Goal: Information Seeking & Learning: Learn about a topic

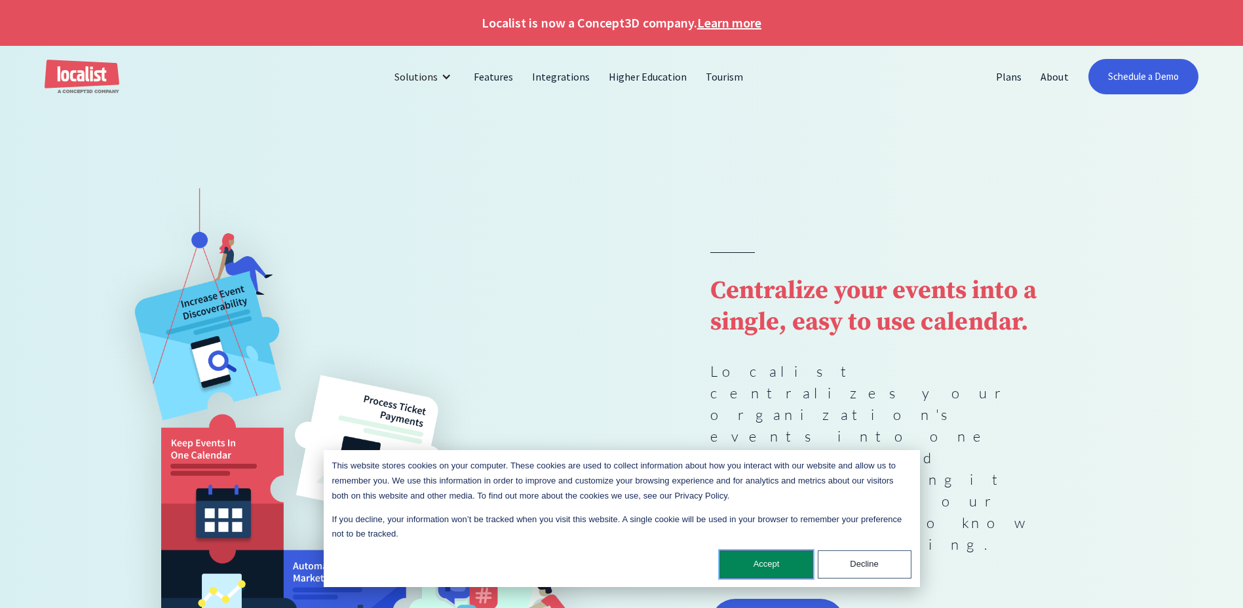
click at [745, 562] on button "Accept" at bounding box center [766, 564] width 94 height 28
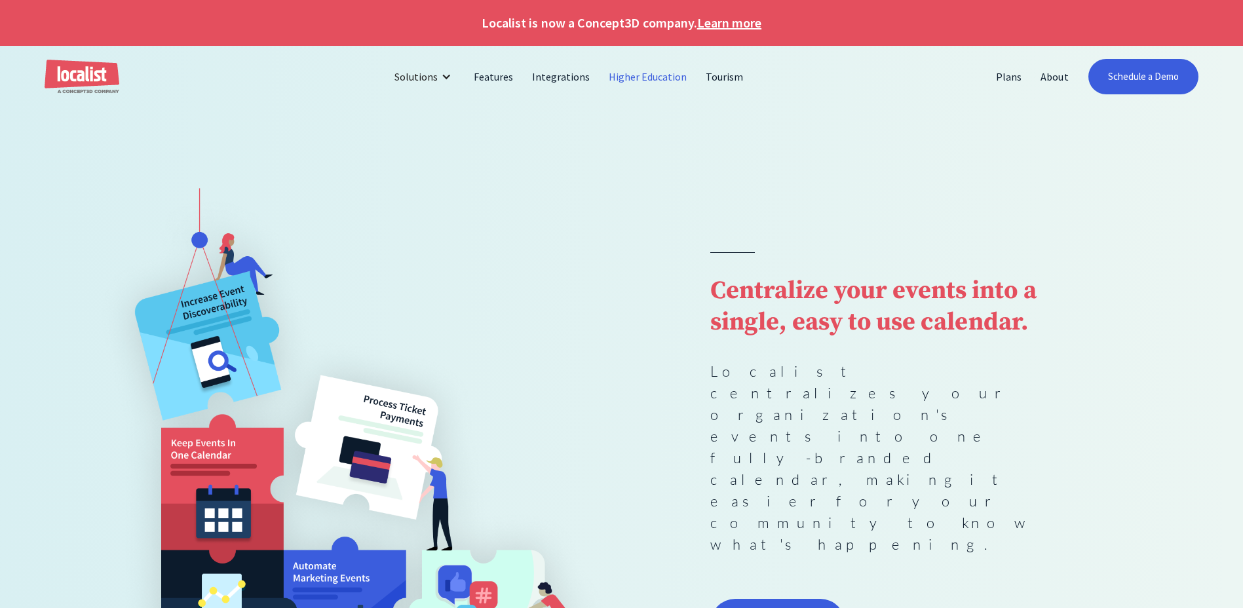
click at [643, 72] on link "Higher Education" at bounding box center [648, 76] width 98 height 31
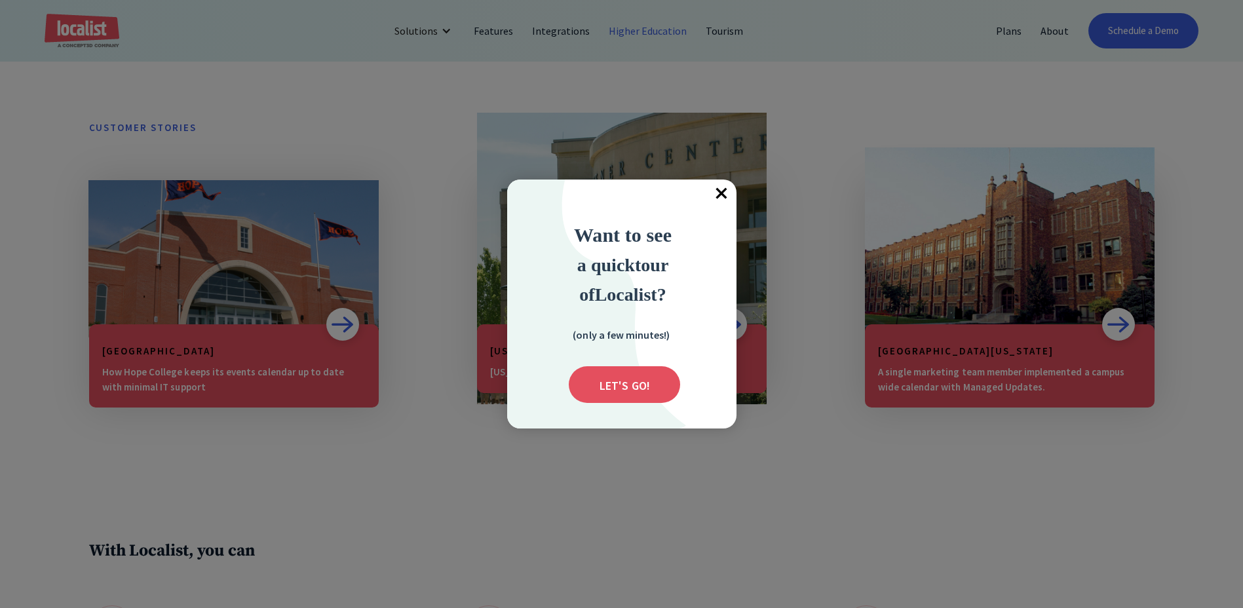
scroll to position [1179, 0]
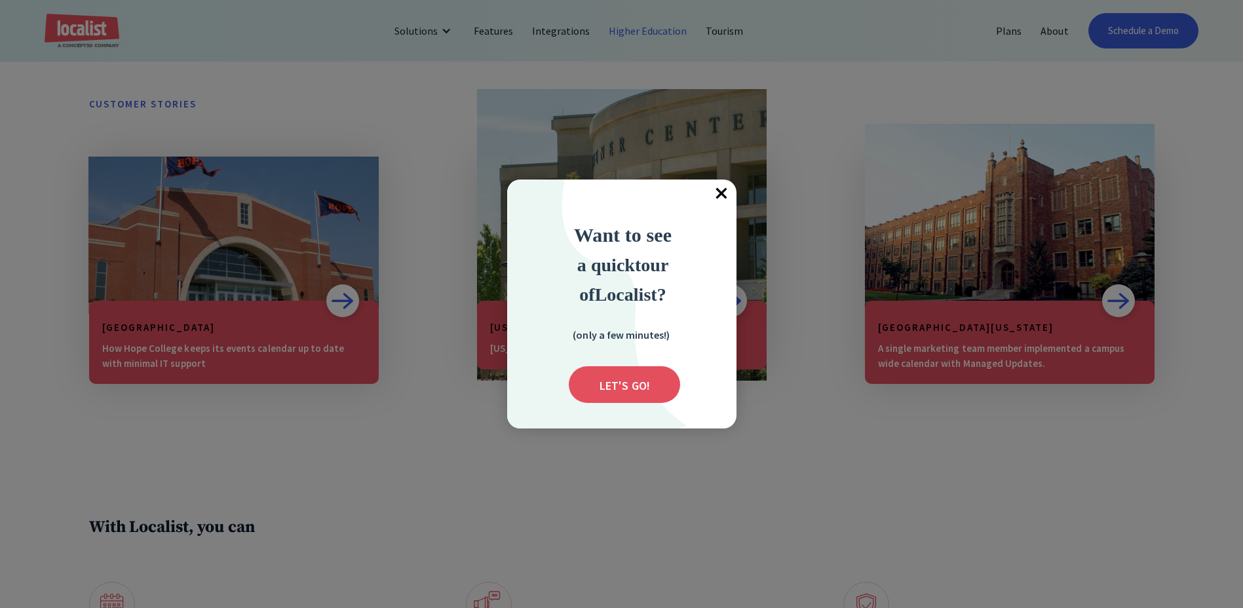
click at [717, 193] on span "×" at bounding box center [721, 193] width 29 height 29
